Goal: Transaction & Acquisition: Purchase product/service

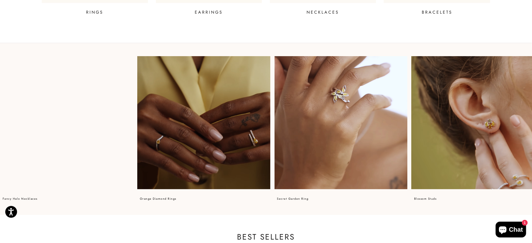
scroll to position [210, 0]
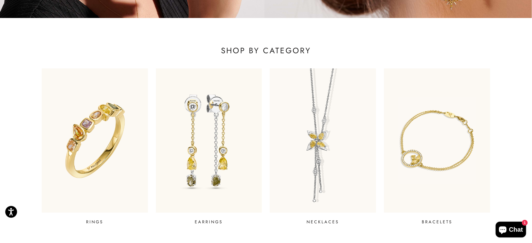
click at [330, 135] on img at bounding box center [323, 141] width 128 height 174
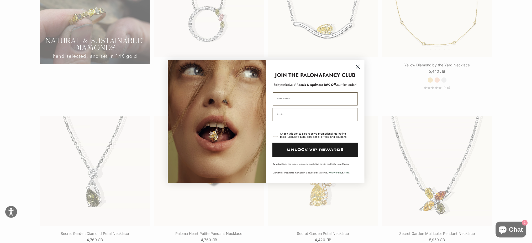
scroll to position [630, 0]
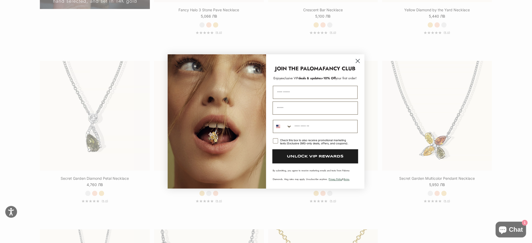
click at [358, 61] on circle "Close dialog" at bounding box center [357, 61] width 9 height 9
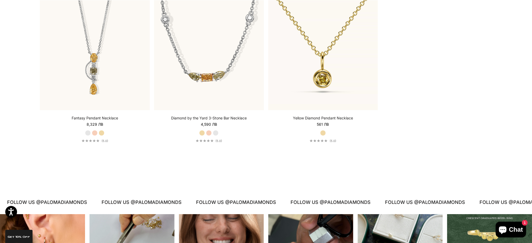
scroll to position [980, 0]
